Goal: Task Accomplishment & Management: Use online tool/utility

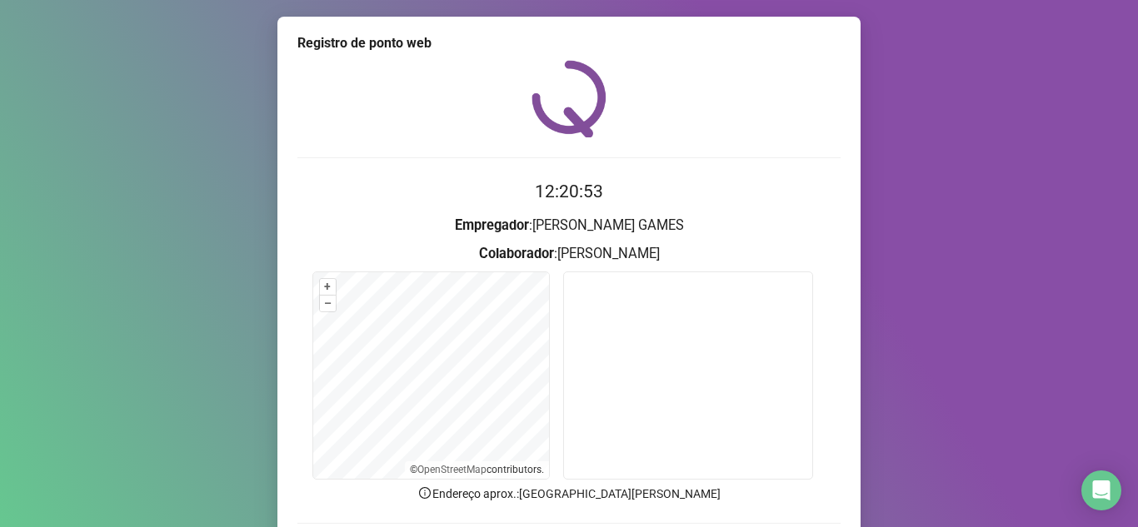
scroll to position [83, 0]
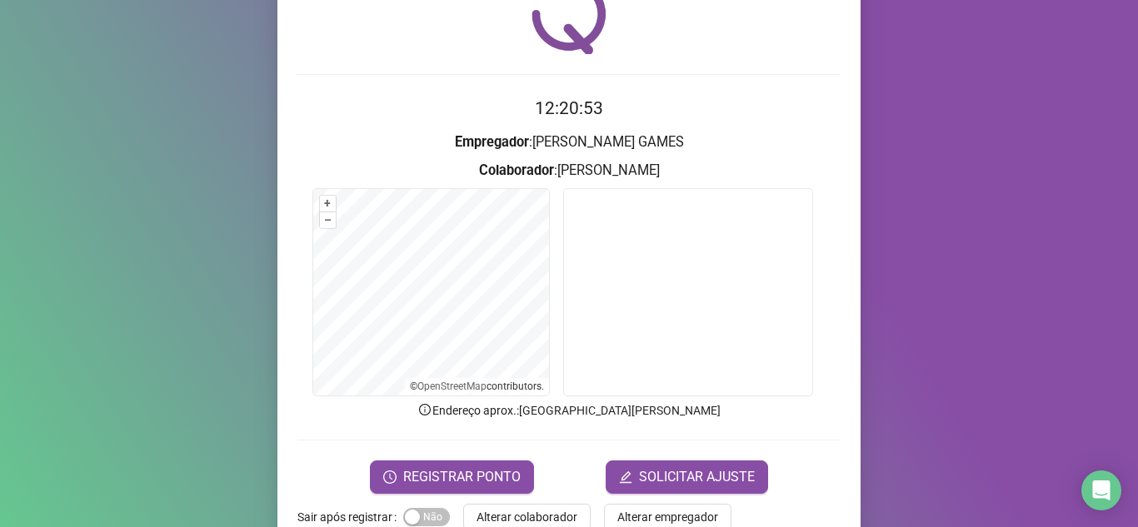
click at [1023, 226] on div "Registro [PERSON_NAME] web 12:20:53 Empregador : [PERSON_NAME] : [PERSON_NAME] …" at bounding box center [569, 263] width 1138 height 527
click at [999, 220] on div "Registro [PERSON_NAME] web 12:20:54 Empregador : [PERSON_NAME] : [PERSON_NAME] …" at bounding box center [569, 263] width 1138 height 527
click at [1005, 207] on div "Registro [PERSON_NAME] web 12:20:54 Empregador : [PERSON_NAME] : [PERSON_NAME] …" at bounding box center [569, 263] width 1138 height 527
click at [930, 221] on div "Registro [PERSON_NAME] web 12:20:55 Empregador : [PERSON_NAME] : [PERSON_NAME] …" at bounding box center [569, 263] width 1138 height 527
click at [1002, 264] on div "Registro [PERSON_NAME] web 12:20:58 Empregador : [PERSON_NAME] : [PERSON_NAME] …" at bounding box center [569, 263] width 1138 height 527
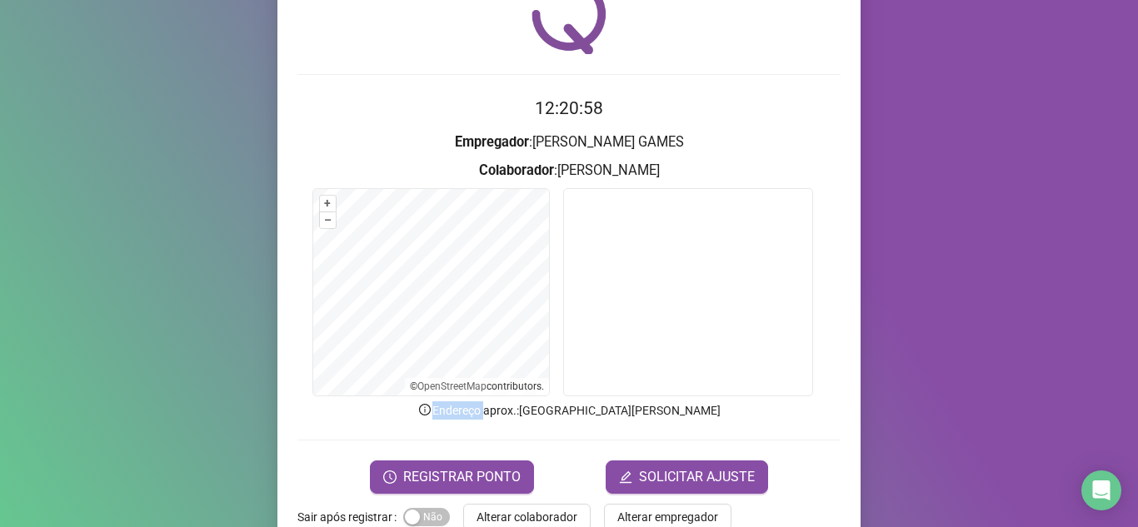
click at [1002, 264] on div "Registro [PERSON_NAME] web 12:20:58 Empregador : [PERSON_NAME] : [PERSON_NAME] …" at bounding box center [569, 263] width 1138 height 527
click at [1002, 264] on div "Registro [PERSON_NAME] web 12:20:59 Empregador : [PERSON_NAME] : [PERSON_NAME] …" at bounding box center [569, 263] width 1138 height 527
click at [1016, 213] on div "Registro [PERSON_NAME] web 12:20:59 Empregador : [PERSON_NAME] : [PERSON_NAME] …" at bounding box center [569, 263] width 1138 height 527
click at [436, 468] on span "REGISTRAR PONTO" at bounding box center [461, 477] width 117 height 20
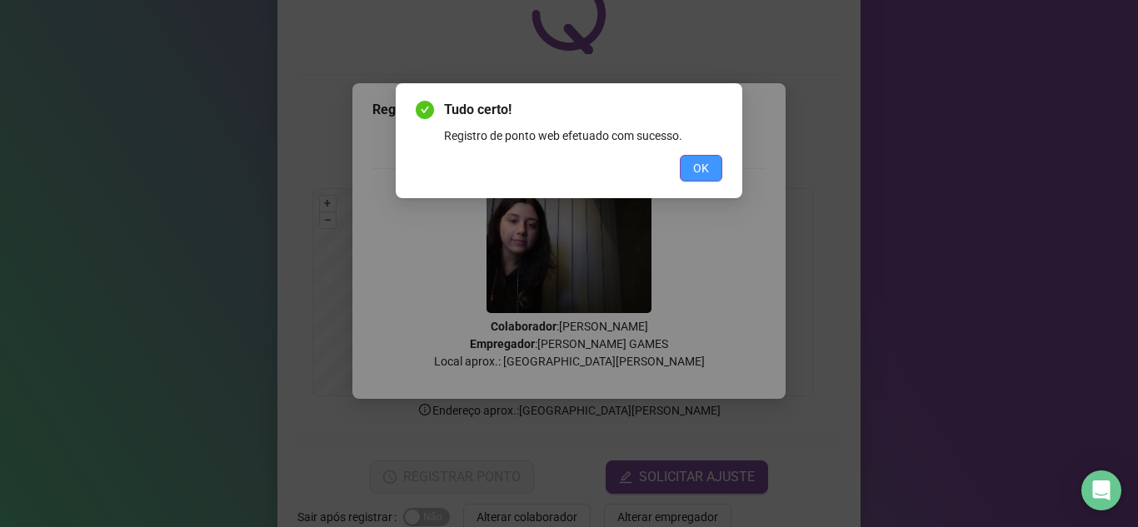
click at [721, 161] on button "OK" at bounding box center [701, 168] width 42 height 27
